Goal: Task Accomplishment & Management: Use online tool/utility

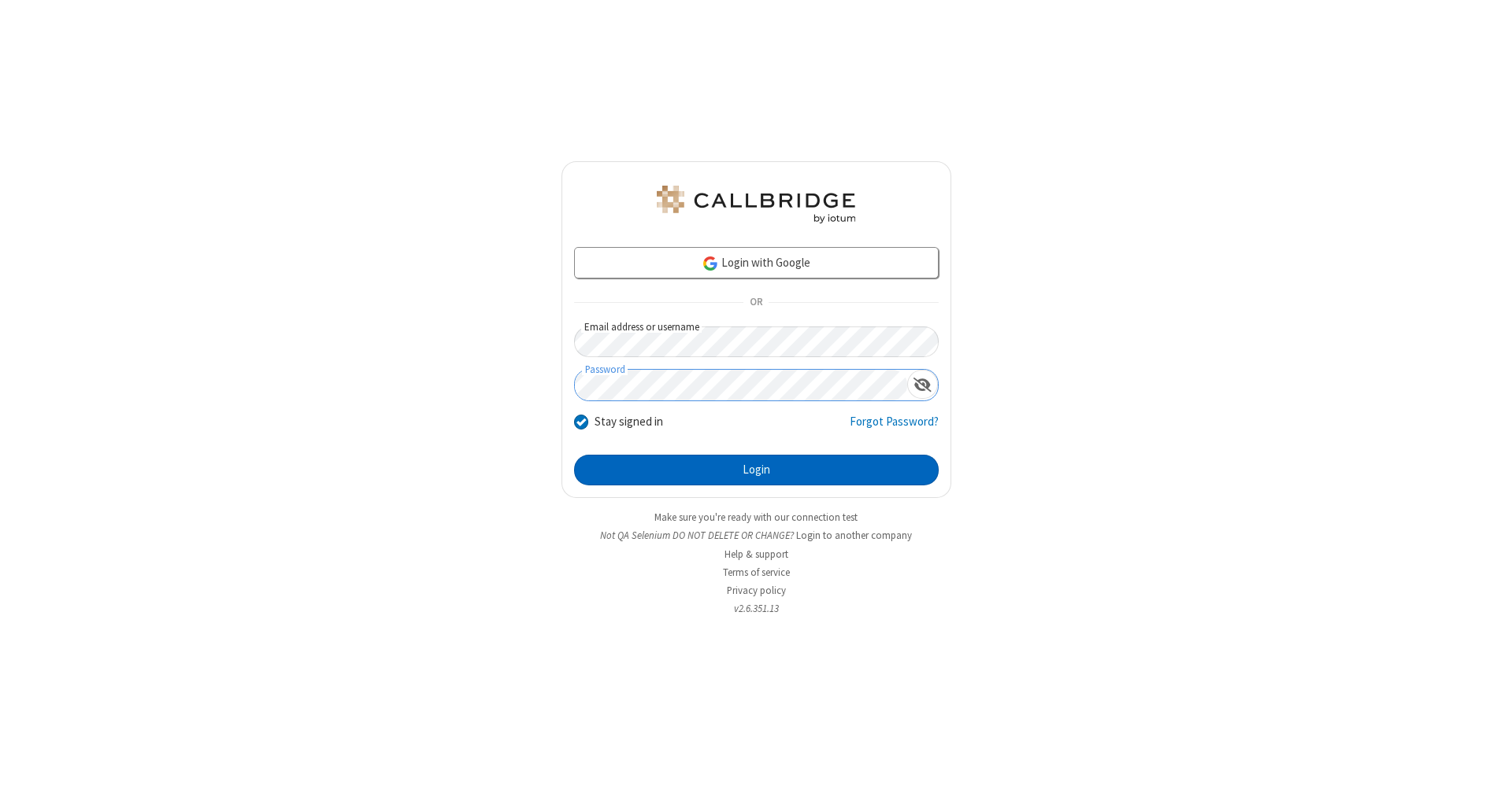
click at [756, 471] on button "Login" at bounding box center [756, 471] width 365 height 31
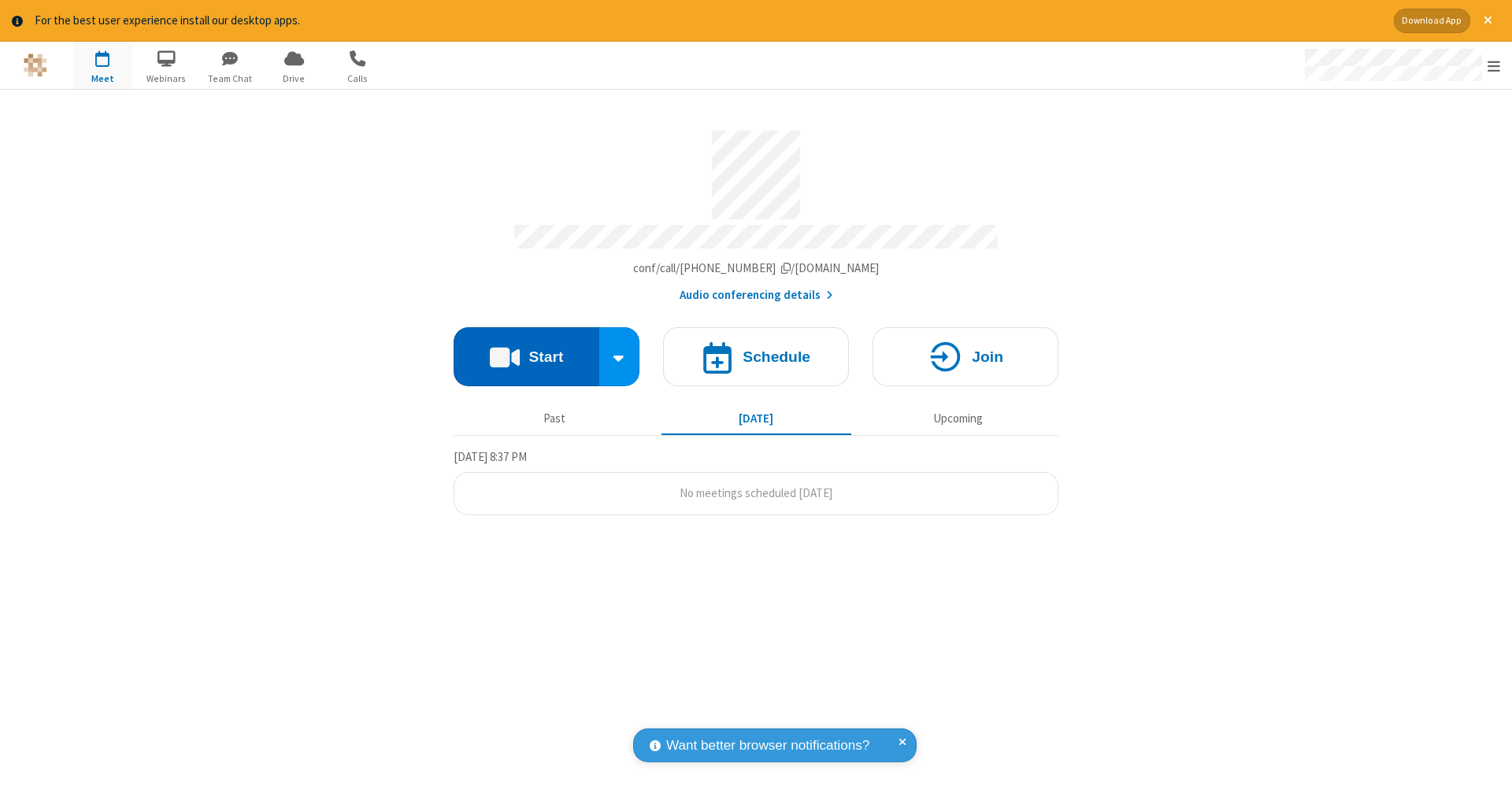
click at [526, 349] on button "Start" at bounding box center [526, 357] width 145 height 59
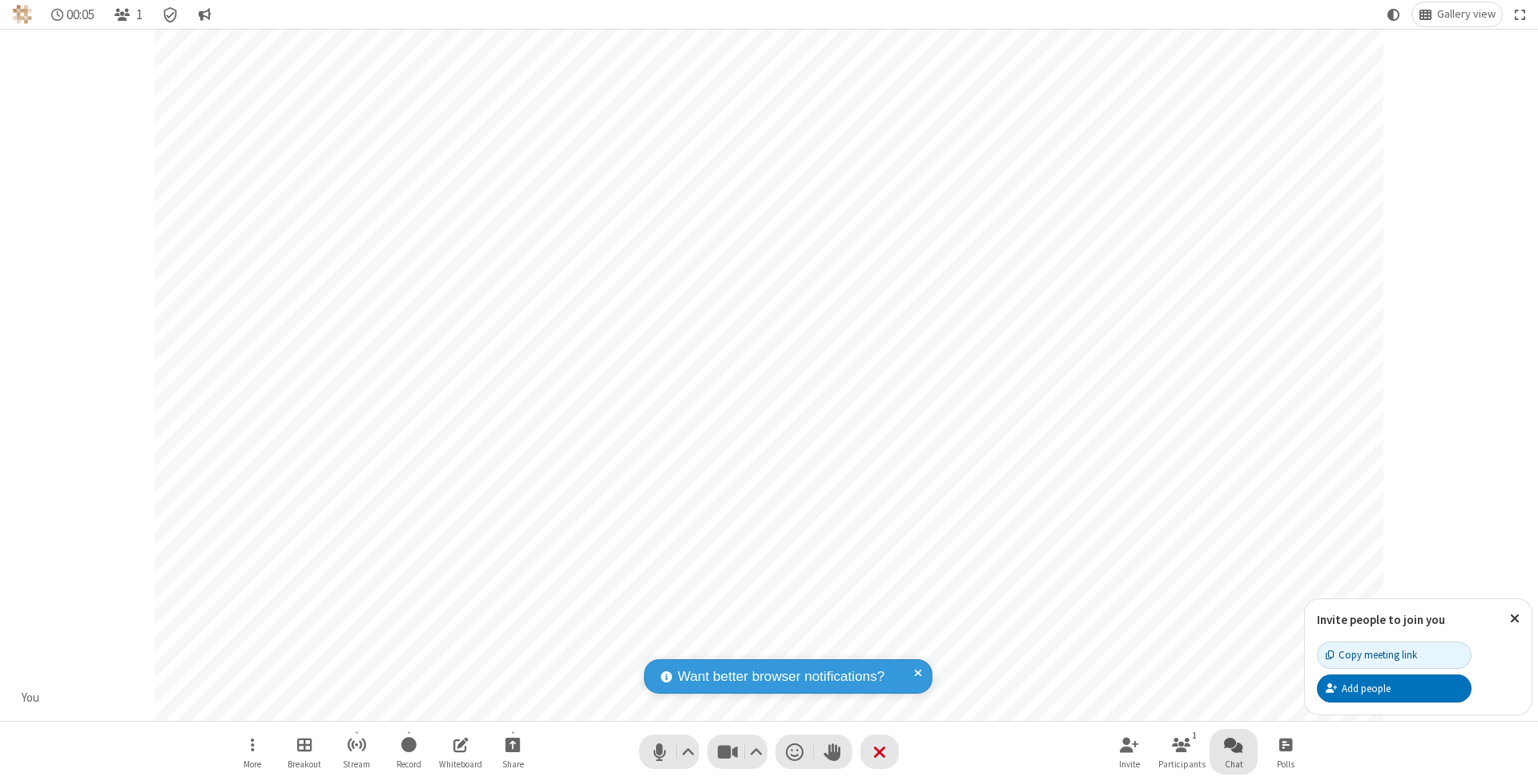
click at [1233, 744] on span "Open chat" at bounding box center [1233, 745] width 19 height 20
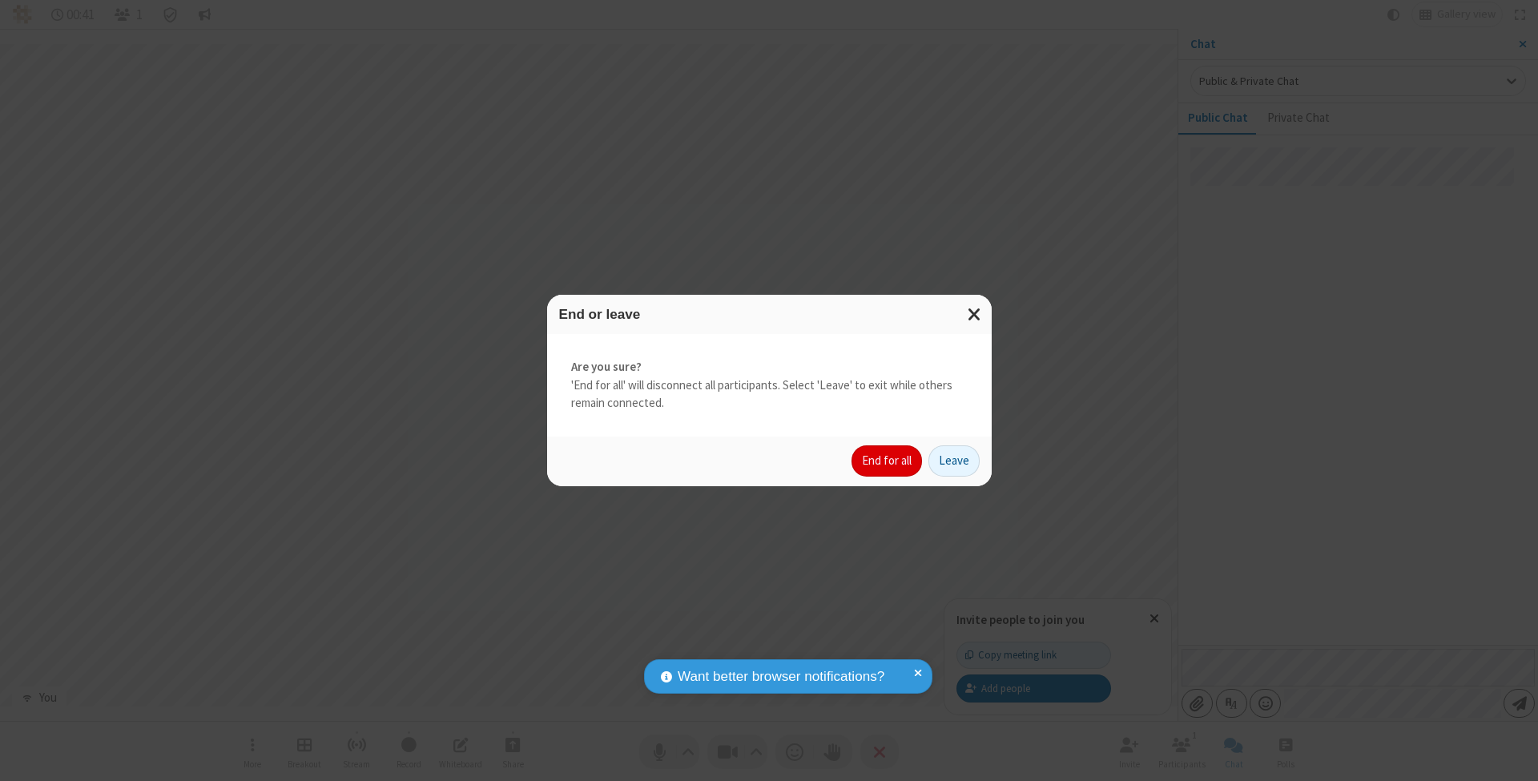
click at [888, 460] on button "End for all" at bounding box center [886, 461] width 70 height 32
